Goal: Task Accomplishment & Management: Manage account settings

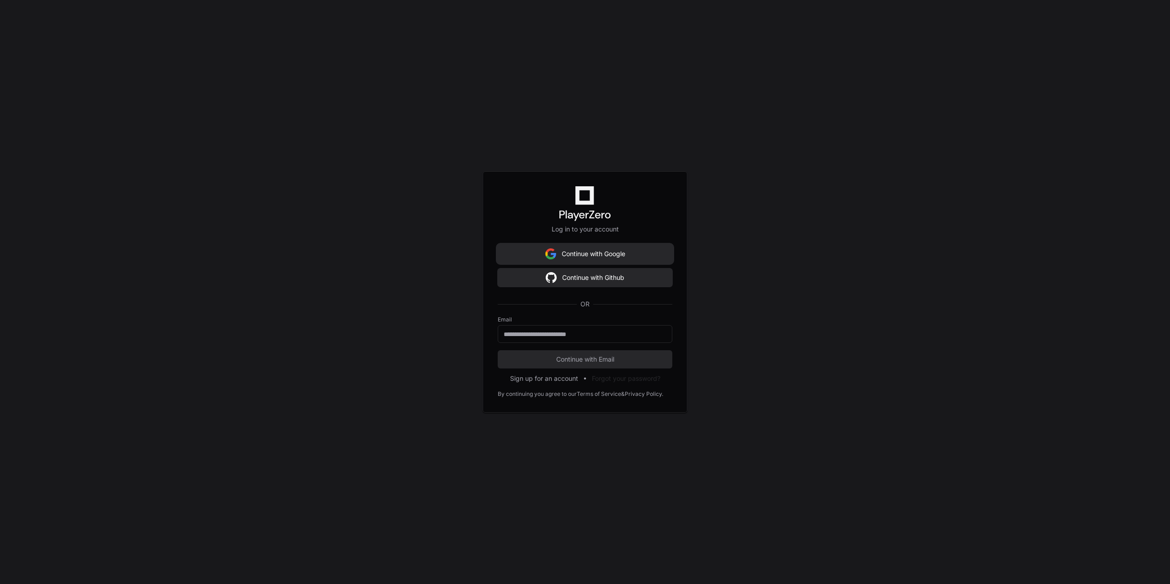
click at [616, 256] on button "Continue with Google" at bounding box center [585, 254] width 175 height 18
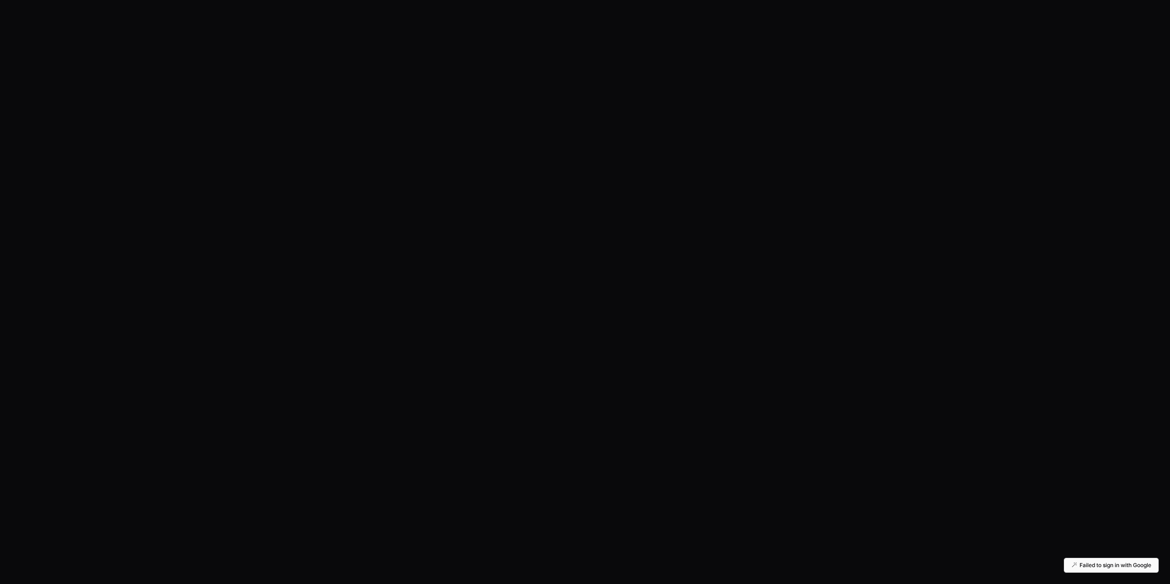
drag, startPoint x: 630, startPoint y: 158, endPoint x: 626, endPoint y: 149, distance: 9.8
click at [631, 156] on div at bounding box center [585, 292] width 1170 height 584
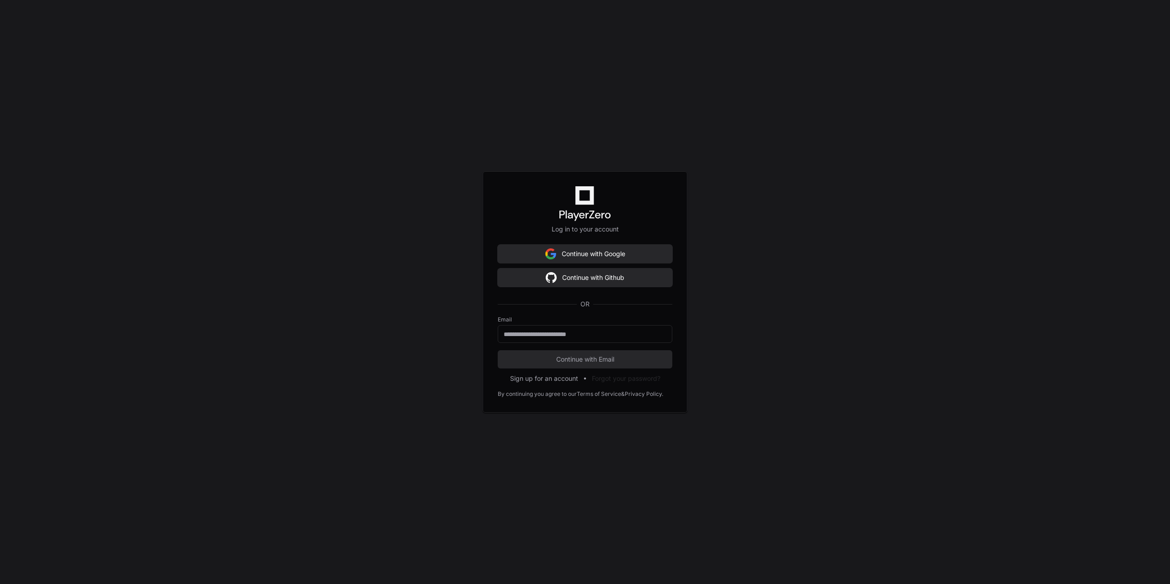
drag, startPoint x: 725, startPoint y: 87, endPoint x: 719, endPoint y: 10, distance: 77.4
click at [726, 69] on div "Log in to your account Continue with Google Continue with Github OR Email Conti…" at bounding box center [585, 292] width 1170 height 584
click at [577, 254] on button "Continue with Google" at bounding box center [585, 254] width 175 height 18
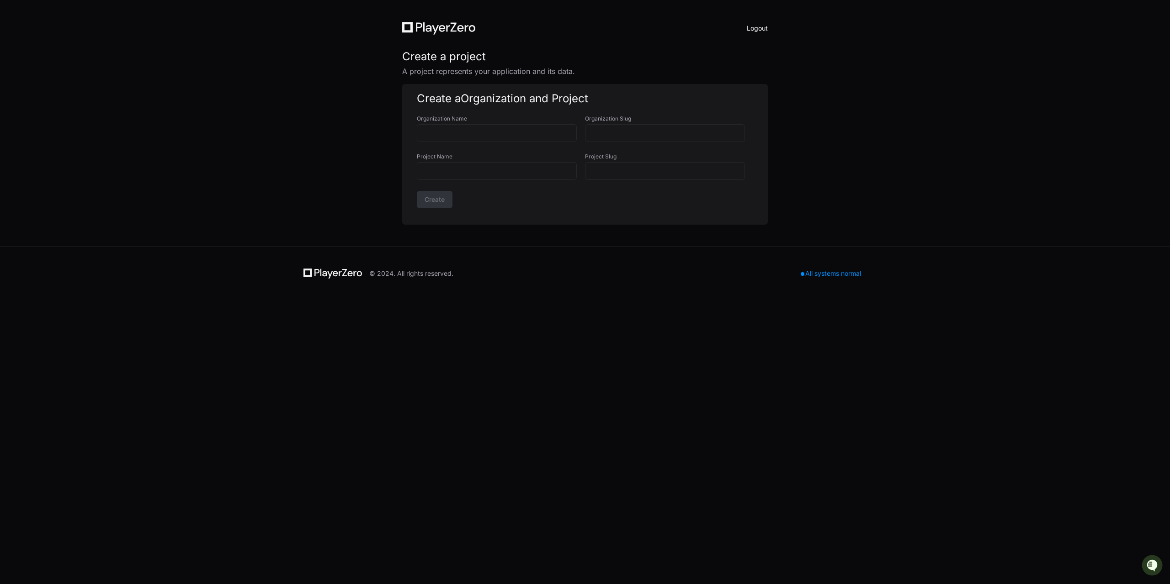
click at [754, 28] on button "Logout" at bounding box center [757, 28] width 21 height 13
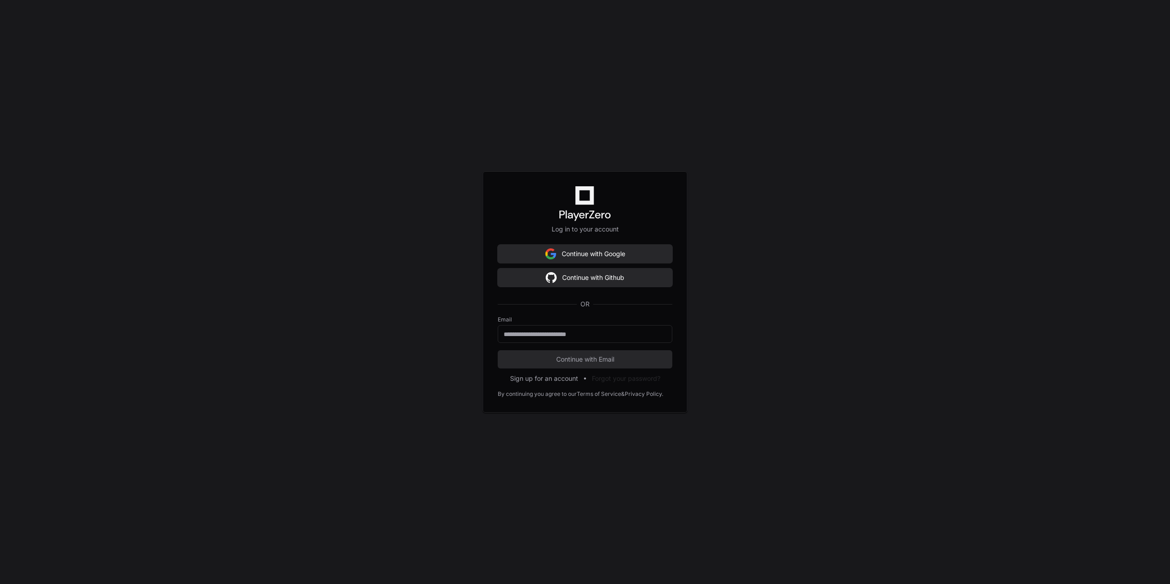
click at [939, 233] on div "Log in to your account Continue with Google Continue with Github OR Email Conti…" at bounding box center [585, 292] width 1170 height 584
